Goal: Task Accomplishment & Management: Manage account settings

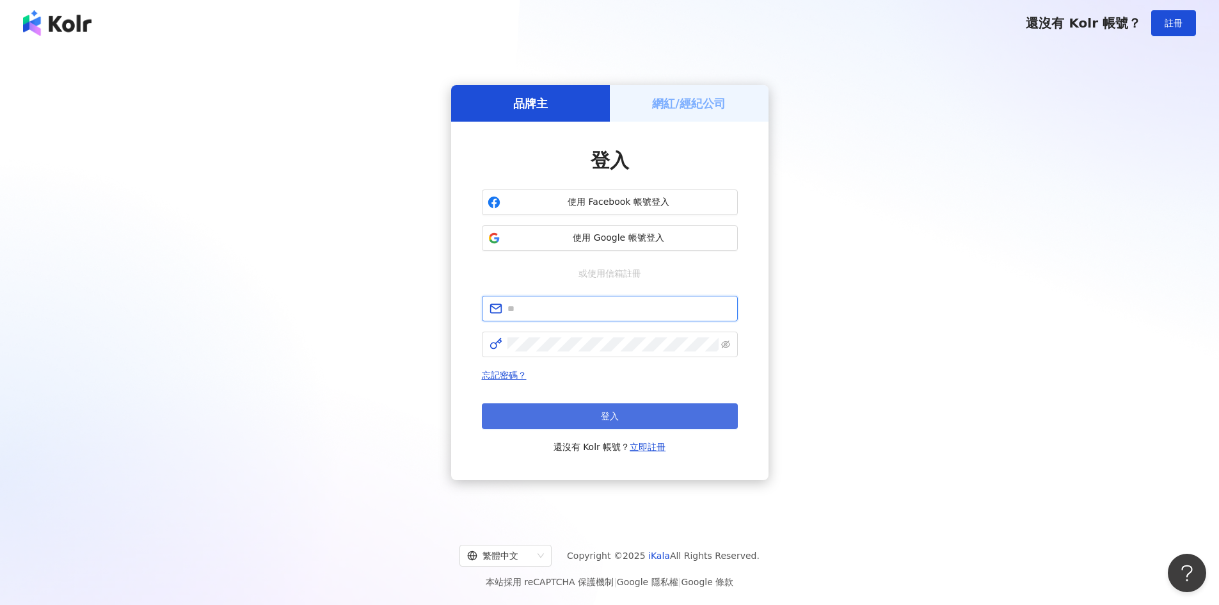
type input "**********"
click at [666, 425] on button "登入" at bounding box center [610, 416] width 256 height 26
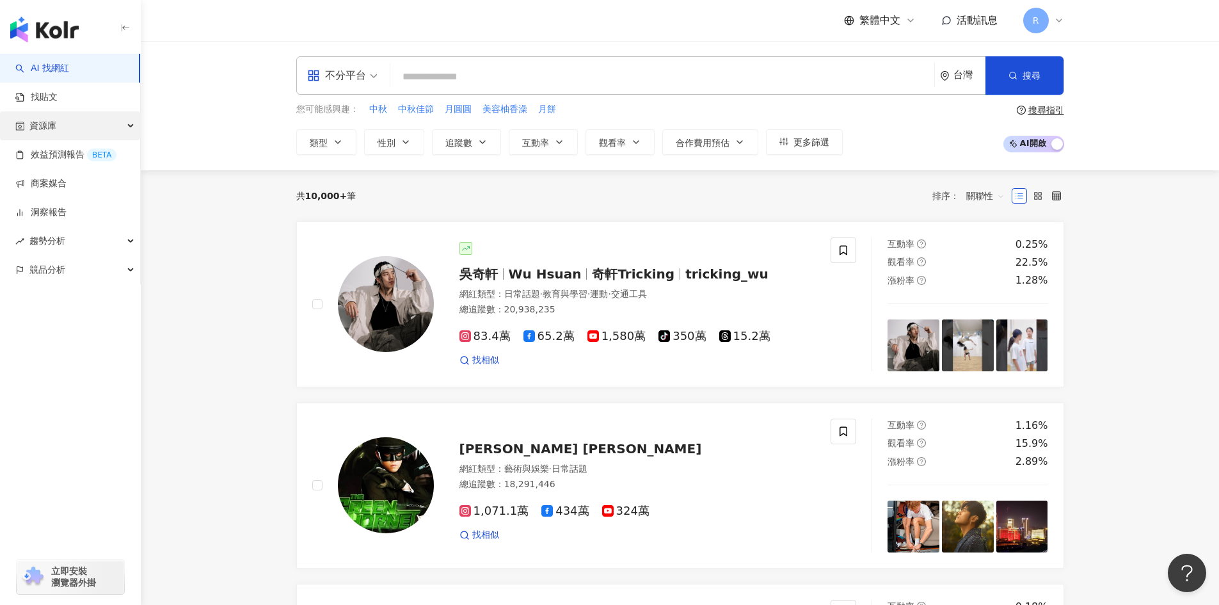
click at [45, 129] on span "資源庫" at bounding box center [42, 125] width 27 height 29
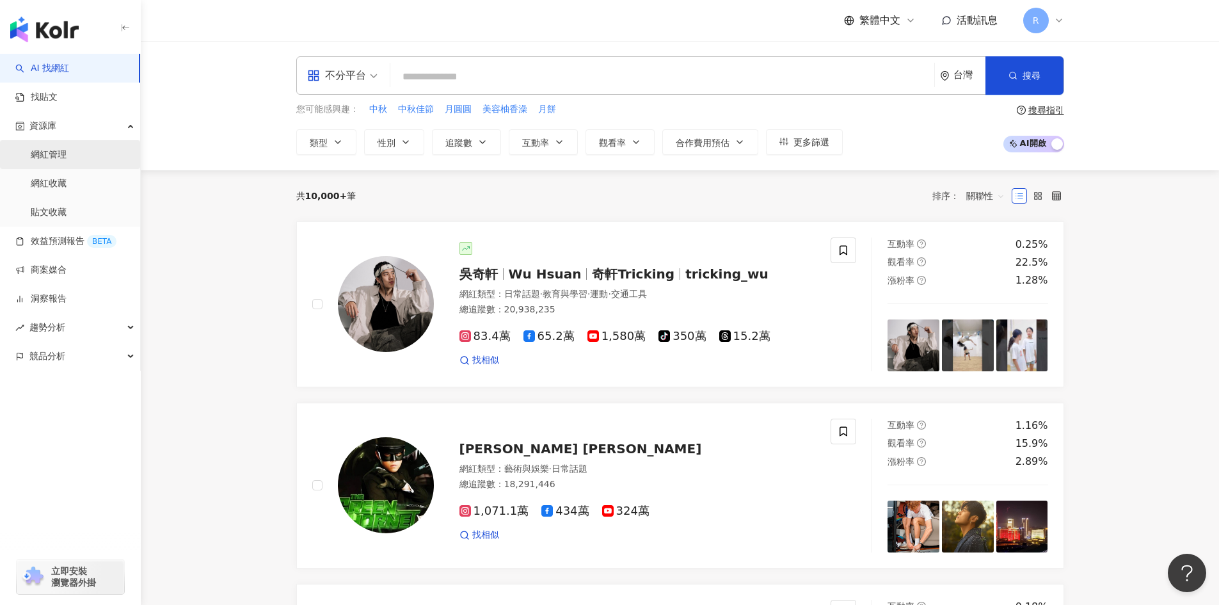
click at [58, 161] on link "網紅管理" at bounding box center [49, 154] width 36 height 13
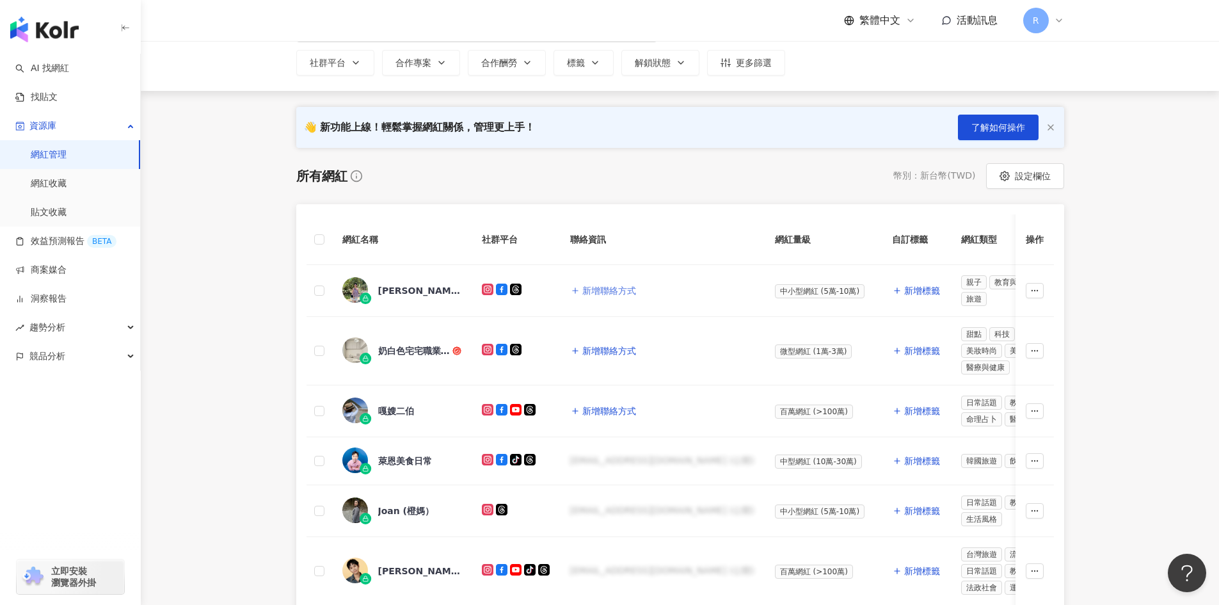
scroll to position [128, 0]
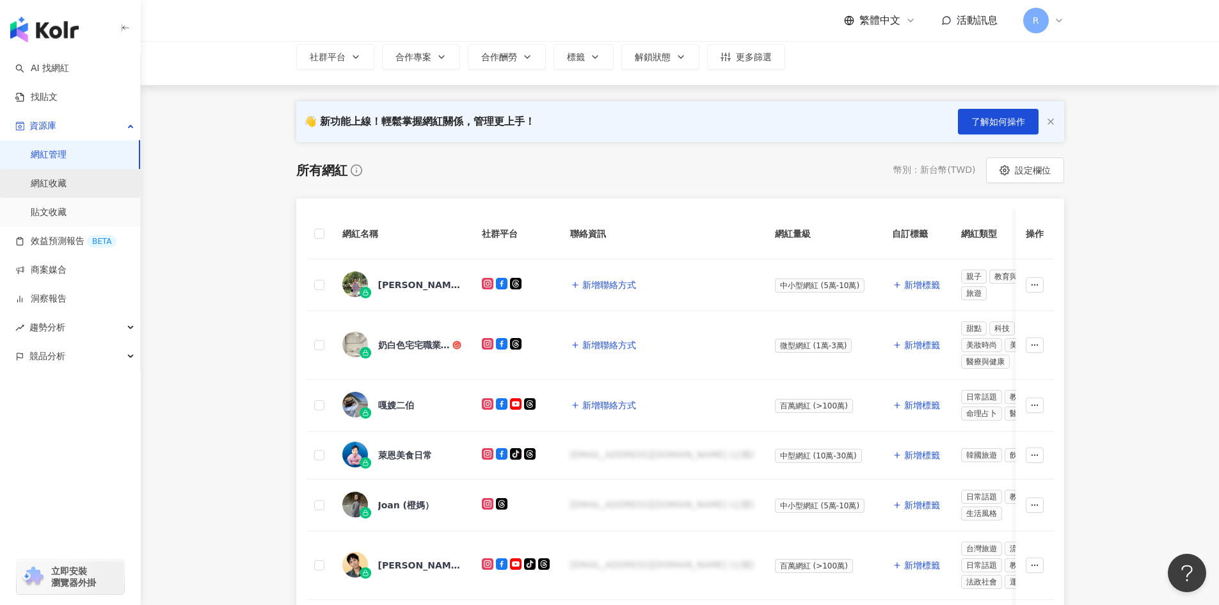
click at [60, 182] on link "網紅收藏" at bounding box center [49, 183] width 36 height 13
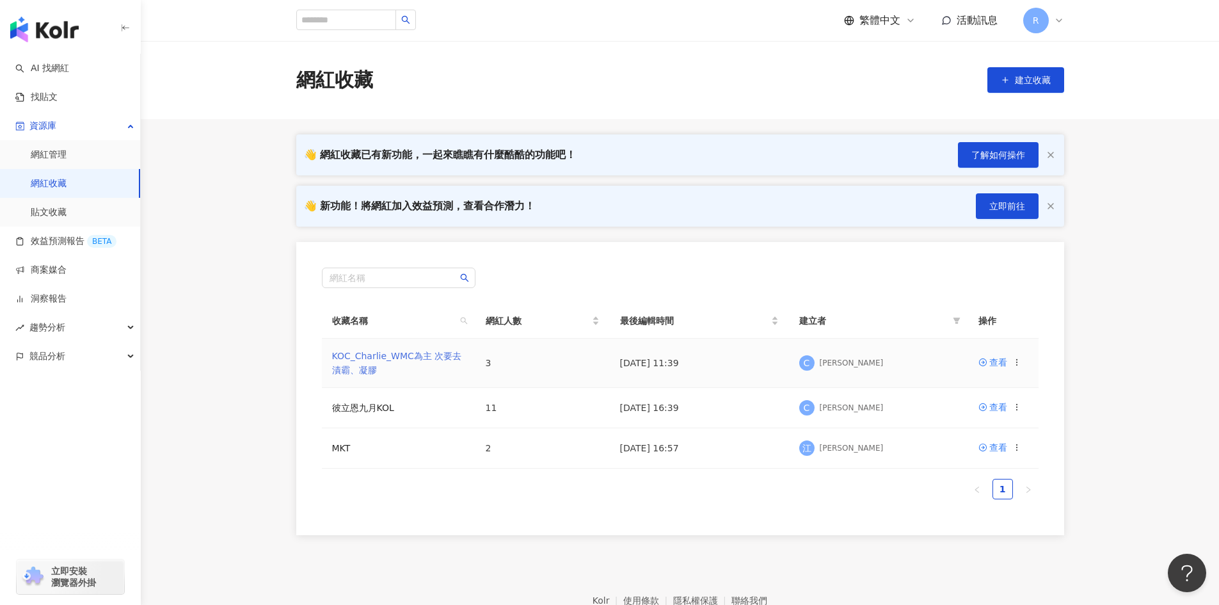
click at [417, 356] on link "KOC_Charlie_WMC為主 次要去漬霸、凝膠" at bounding box center [397, 363] width 130 height 24
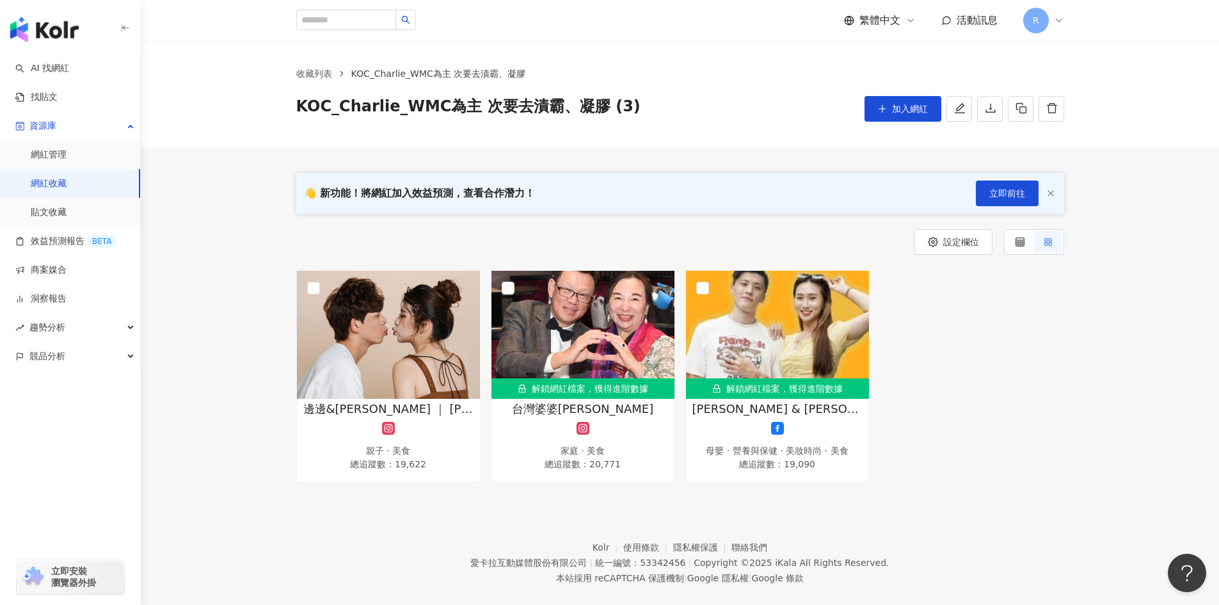
click at [1141, 317] on div "邊邊&[PERSON_NAME] ｜ [PERSON_NAME], [PERSON_NAME] 親子 · 美食 總追蹤數 ： 19,622 解鎖網紅檔案，獲得…" at bounding box center [680, 376] width 1078 height 212
drag, startPoint x: 952, startPoint y: 488, endPoint x: 944, endPoint y: 492, distance: 9.2
click at [952, 488] on footer "Kolr 使用條款 隱私權保護 聯絡我們 愛[PERSON_NAME]互動媒體股份有限公司 | 統一編號：53342456 | Copyright © 202…" at bounding box center [680, 553] width 1078 height 142
click at [931, 434] on div "邊邊&[PERSON_NAME] ｜ [PERSON_NAME], [PERSON_NAME] 親子 · 美食 總追蹤數 ： 19,622 解鎖網紅檔案，獲得…" at bounding box center [680, 376] width 778 height 212
